Goal: Information Seeking & Learning: Learn about a topic

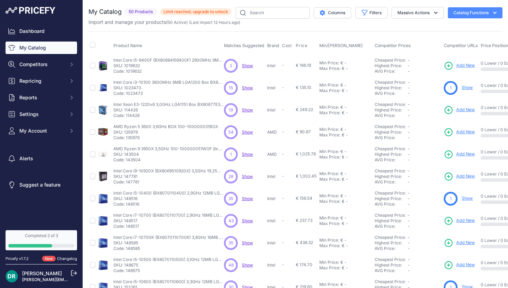
scroll to position [127, 0]
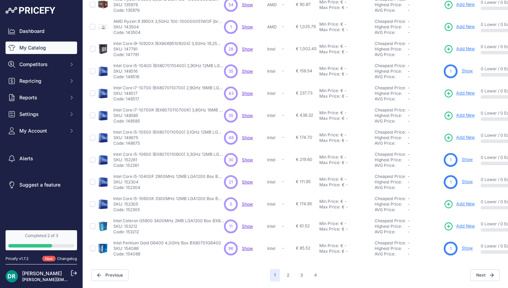
click at [246, 90] on div "43 43 Show Discovering..." at bounding box center [244, 93] width 40 height 14
click at [247, 93] on span "Show" at bounding box center [247, 93] width 11 height 5
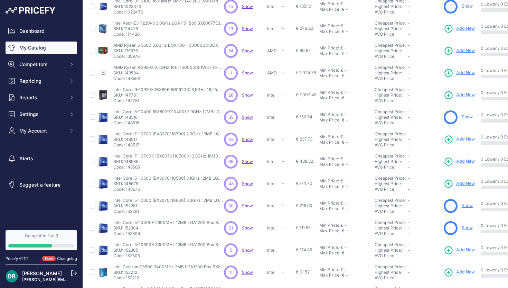
scroll to position [0, 0]
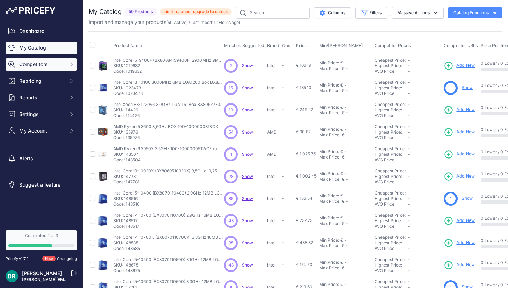
click at [48, 64] on span "Competitors" at bounding box center [41, 64] width 45 height 7
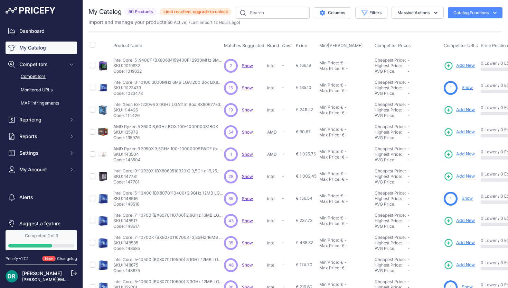
click at [45, 74] on link "Competitors" at bounding box center [42, 77] width 72 height 12
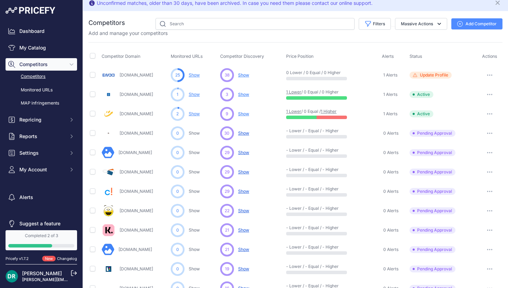
scroll to position [6, 0]
click at [246, 112] on span "Show" at bounding box center [243, 112] width 11 height 5
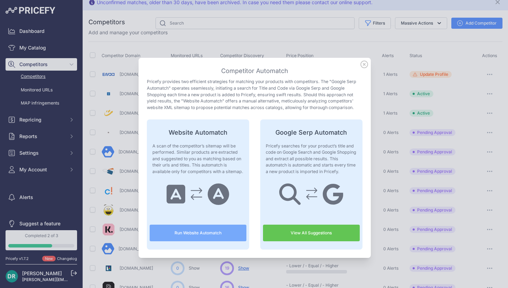
click at [364, 68] on icon at bounding box center [364, 64] width 7 height 7
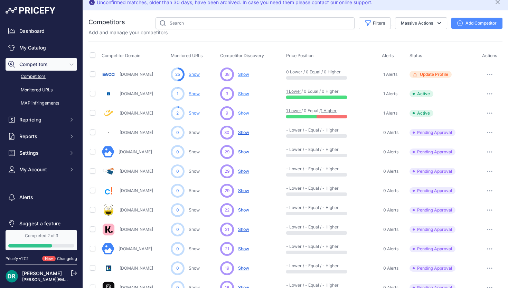
click at [328, 109] on link "1 Higher" at bounding box center [329, 110] width 16 height 5
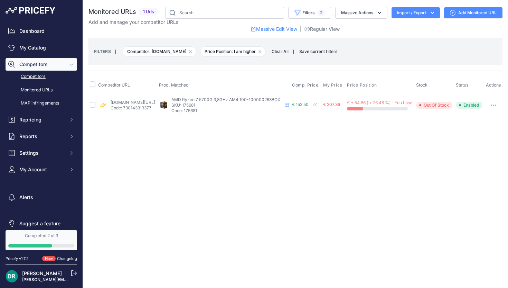
click at [33, 75] on link "Competitors" at bounding box center [42, 77] width 72 height 12
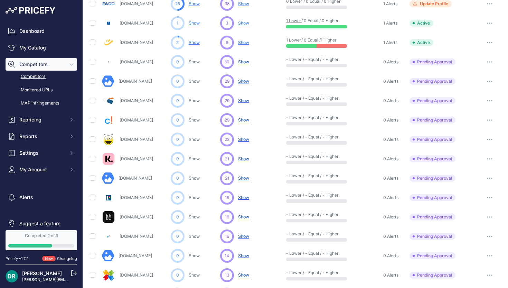
scroll to position [75, 0]
